Goal: Transaction & Acquisition: Purchase product/service

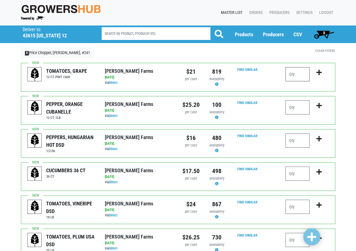
click at [298, 77] on input "number" at bounding box center [298, 74] width 24 height 14
type input "2"
click at [299, 109] on input "number" at bounding box center [298, 107] width 24 height 14
click at [294, 172] on input "number" at bounding box center [298, 174] width 24 height 14
type input "6"
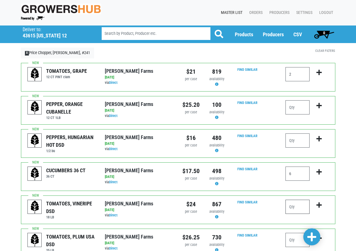
click at [298, 209] on input "number" at bounding box center [298, 207] width 24 height 14
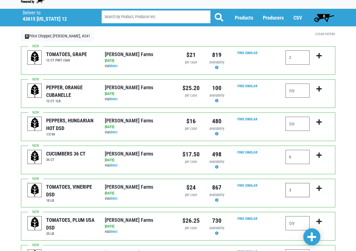
scroll to position [57, 0]
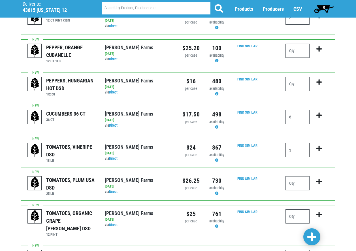
type input "3"
click at [295, 182] on input "number" at bounding box center [298, 183] width 24 height 14
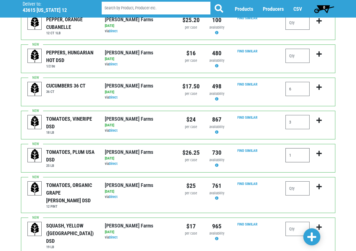
scroll to position [85, 0]
type input "1"
click at [307, 192] on input "number" at bounding box center [298, 188] width 24 height 14
type input "1"
click at [293, 222] on input "number" at bounding box center [298, 229] width 24 height 14
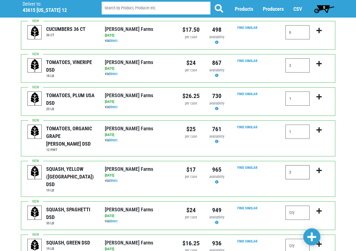
scroll to position [142, 0]
type input "3"
click at [295, 239] on input "number" at bounding box center [298, 246] width 24 height 14
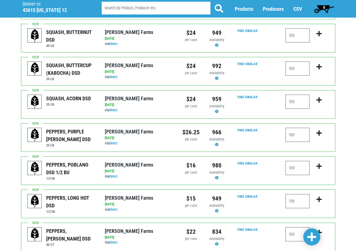
scroll to position [397, 0]
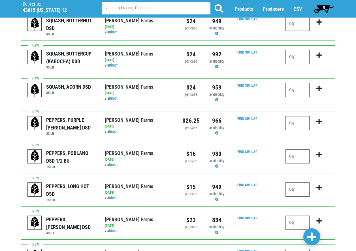
type input "6"
click at [295, 216] on input "number" at bounding box center [298, 223] width 24 height 14
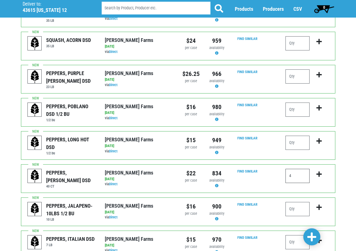
scroll to position [454, 0]
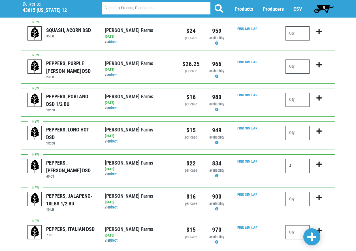
type input "4"
click at [295, 192] on input "number" at bounding box center [298, 199] width 24 height 14
type input "1"
click at [103, 225] on div "[PERSON_NAME] Farms [DATE] via Direct" at bounding box center [139, 235] width 77 height 20
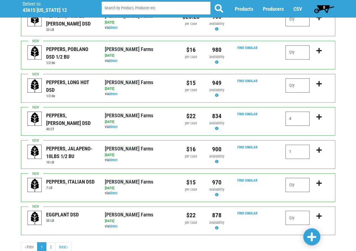
scroll to position [506, 0]
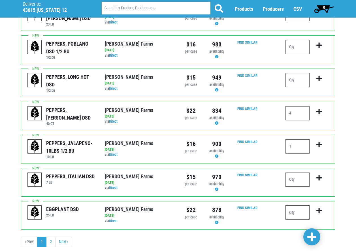
click at [290, 206] on input "number" at bounding box center [298, 213] width 24 height 14
type input "1"
click at [316, 236] on span at bounding box center [312, 237] width 9 height 10
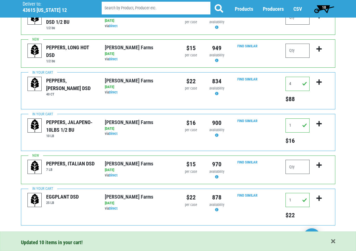
scroll to position [590, 0]
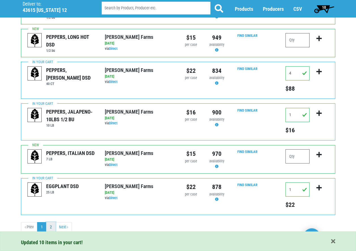
click at [52, 226] on link "2" at bounding box center [50, 227] width 9 height 10
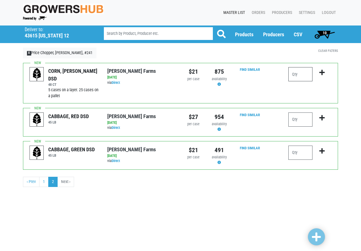
click at [289, 75] on input "number" at bounding box center [300, 74] width 24 height 14
type input "15"
click at [300, 118] on input "number" at bounding box center [300, 120] width 24 height 14
type input "1"
click at [301, 151] on input "number" at bounding box center [300, 153] width 24 height 14
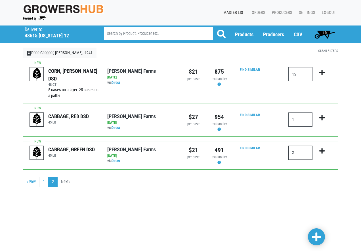
type input "2"
click at [283, 177] on ul "‹ Prev 1 2 Next ›" at bounding box center [180, 182] width 315 height 10
drag, startPoint x: 310, startPoint y: 235, endPoint x: 308, endPoint y: 236, distance: 2.8
click at [310, 236] on link at bounding box center [316, 236] width 17 height 17
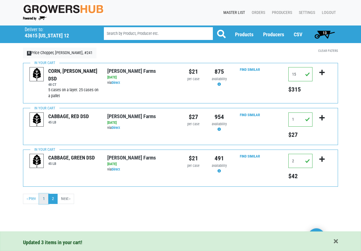
click at [42, 196] on link "1" at bounding box center [43, 199] width 9 height 10
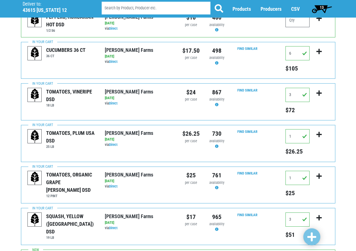
scroll to position [109, 0]
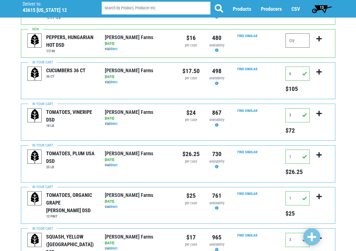
click at [322, 7] on span "13" at bounding box center [322, 7] width 4 height 5
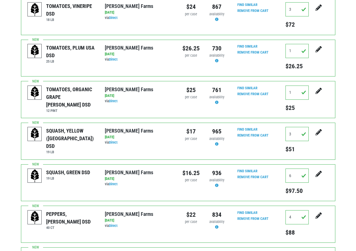
scroll to position [227, 0]
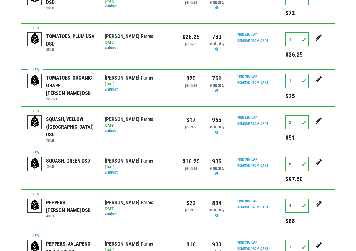
drag, startPoint x: 190, startPoint y: 206, endPoint x: 170, endPoint y: 215, distance: 21.8
click at [170, 215] on div "[PERSON_NAME] Farms [DATE] via Direct" at bounding box center [139, 213] width 77 height 28
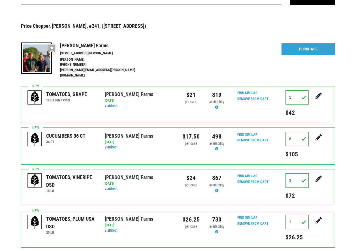
scroll to position [0, 0]
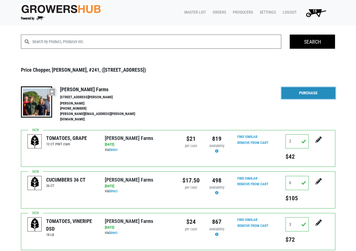
click at [313, 92] on link "Purchase" at bounding box center [309, 93] width 54 height 12
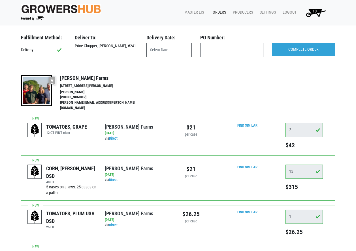
click at [181, 52] on input "text" at bounding box center [169, 50] width 45 height 14
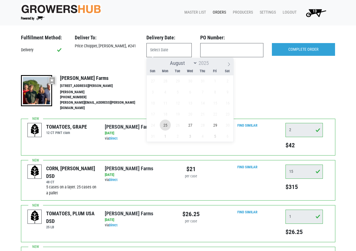
click at [166, 127] on span "25" at bounding box center [165, 125] width 11 height 11
type input "[DATE]"
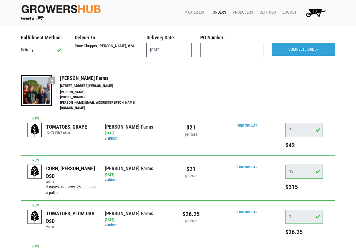
click at [247, 47] on input "text" at bounding box center [231, 50] width 63 height 14
type input "241"
click at [305, 67] on div "Fulfillment Method: Delivery Deliver To: Price [PERSON_NAME], #241 Delivery Dat…" at bounding box center [178, 77] width 315 height 84
click at [316, 50] on input "COMPLETE ORDER" at bounding box center [303, 49] width 63 height 13
